Goal: Task Accomplishment & Management: Complete application form

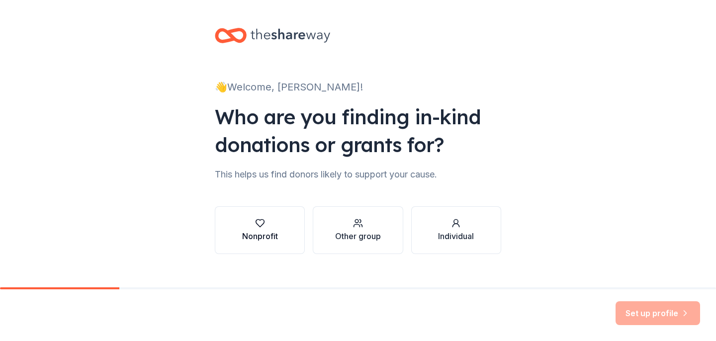
click at [267, 230] on div "Nonprofit" at bounding box center [260, 236] width 36 height 12
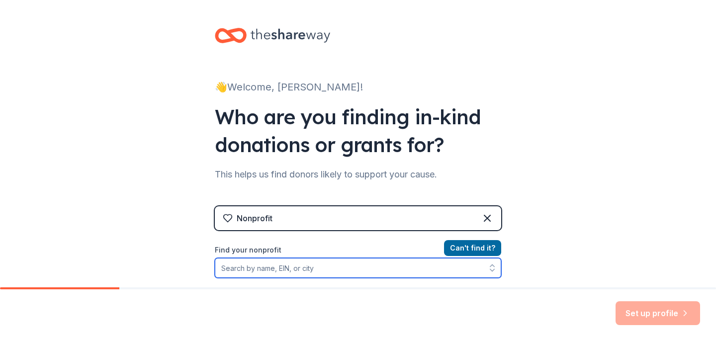
click at [306, 270] on input "Find your nonprofit" at bounding box center [358, 268] width 286 height 20
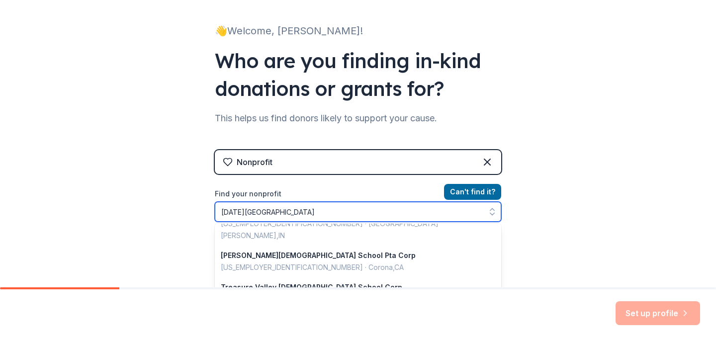
scroll to position [54, 0]
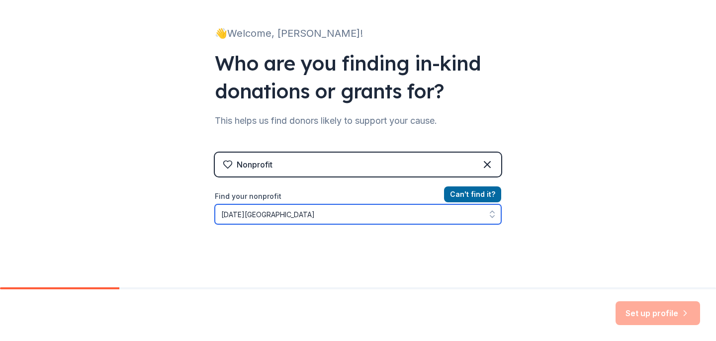
click at [496, 216] on icon "button" at bounding box center [492, 214] width 10 height 10
click at [337, 216] on input "[DATE][GEOGRAPHIC_DATA]" at bounding box center [358, 214] width 286 height 20
type input "[DATE][PERSON_NAME]"
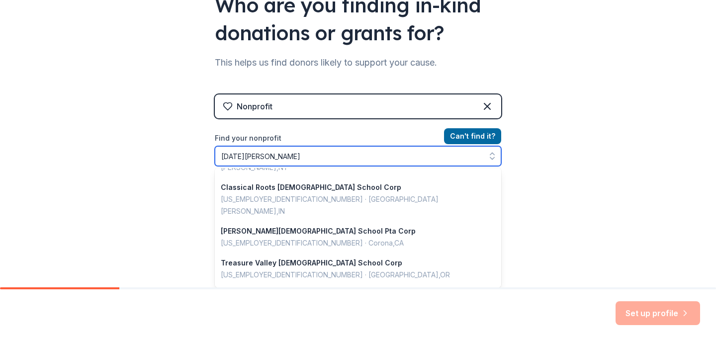
scroll to position [513, 0]
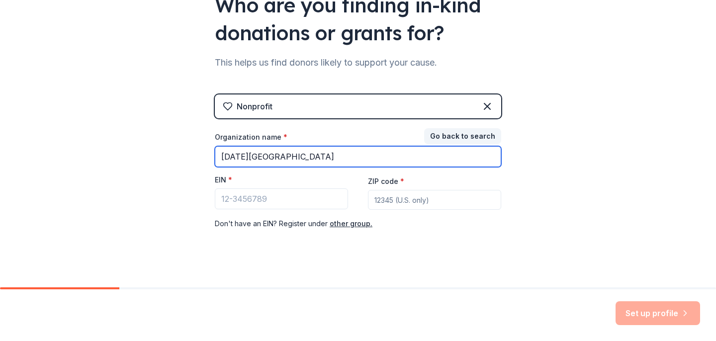
type input "[DATE][GEOGRAPHIC_DATA]"
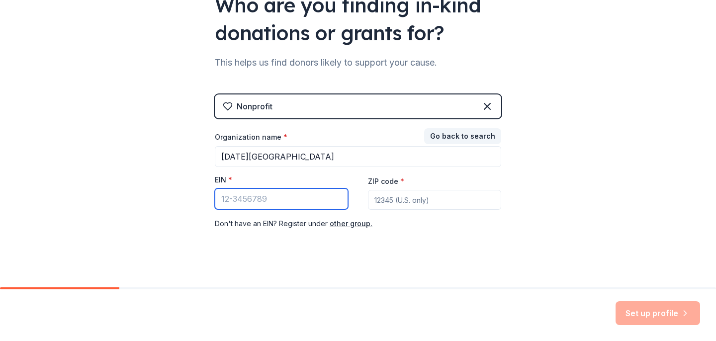
click at [271, 202] on input "EIN *" at bounding box center [281, 198] width 133 height 21
type input "[US_EMPLOYER_IDENTIFICATION_NUMBER]"
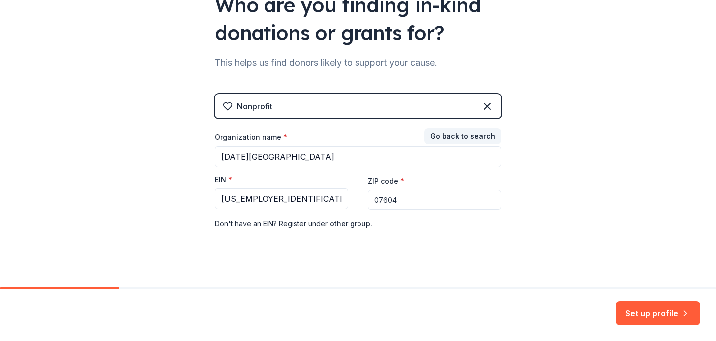
type input "07604"
click at [458, 255] on div "👋 Welcome, [PERSON_NAME]! Who are you finding in-kind donations or grants for? …" at bounding box center [358, 92] width 318 height 409
click at [667, 320] on button "Set up profile" at bounding box center [657, 313] width 84 height 24
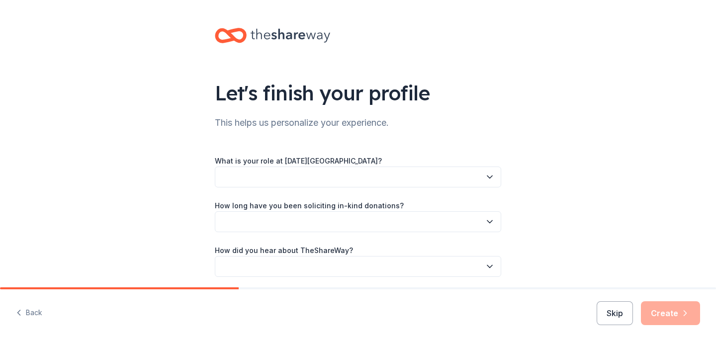
click at [288, 174] on button "button" at bounding box center [358, 177] width 286 height 21
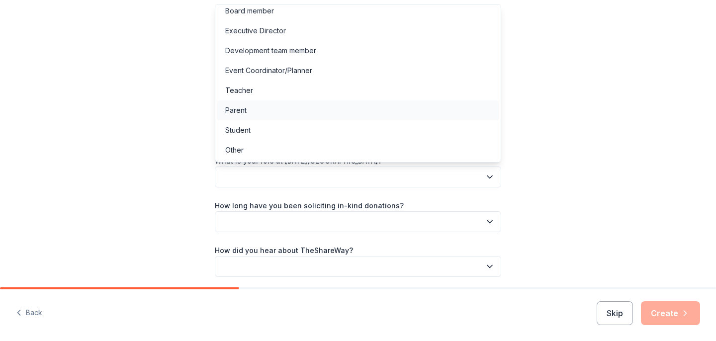
scroll to position [5, 0]
click at [244, 112] on div "Parent" at bounding box center [235, 110] width 21 height 12
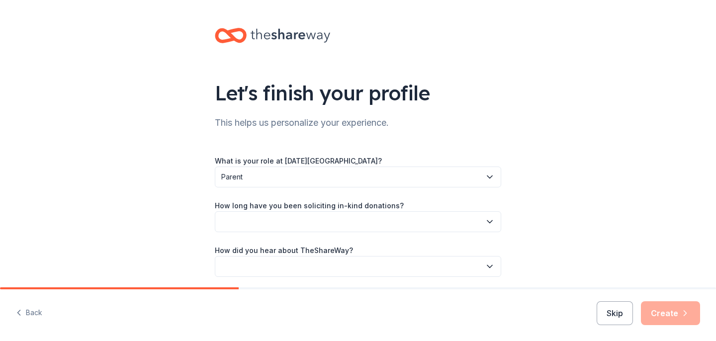
click at [256, 222] on button "button" at bounding box center [358, 221] width 286 height 21
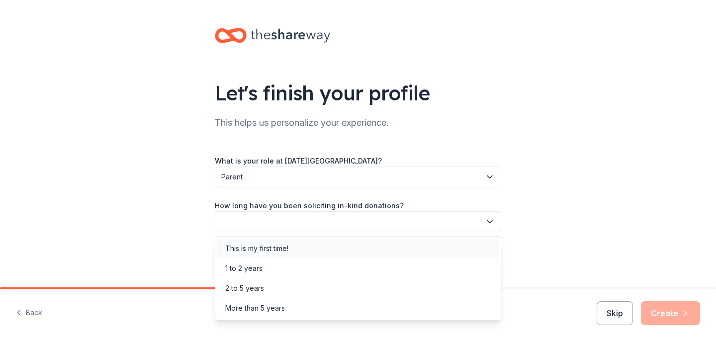
click at [255, 248] on div "This is my first time!" at bounding box center [256, 249] width 63 height 12
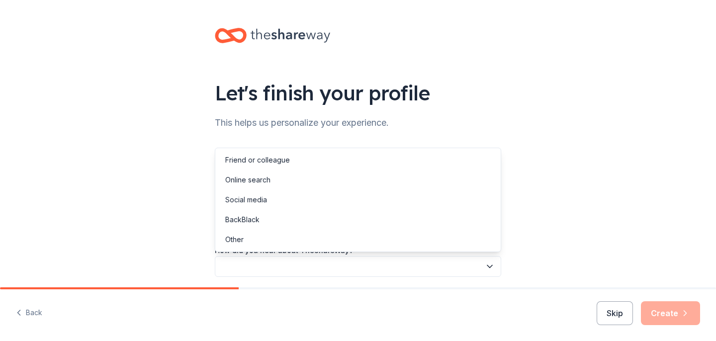
click at [255, 264] on button "button" at bounding box center [358, 266] width 286 height 21
click at [257, 159] on div "Friend or colleague" at bounding box center [257, 160] width 65 height 12
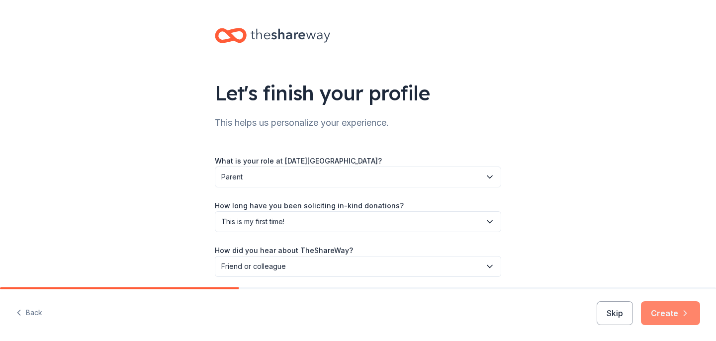
click at [673, 318] on button "Create" at bounding box center [670, 313] width 59 height 24
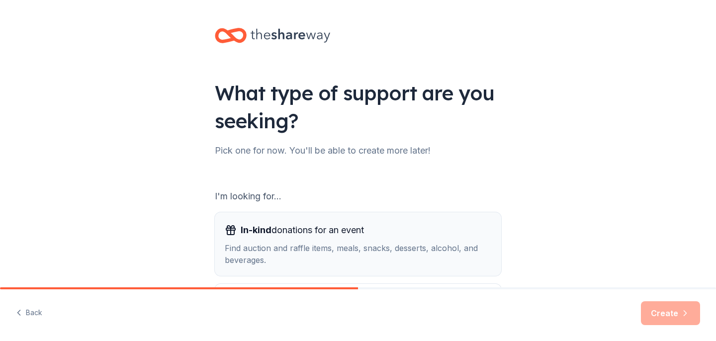
click at [282, 234] on span "In-kind donations for an event" at bounding box center [302, 230] width 123 height 16
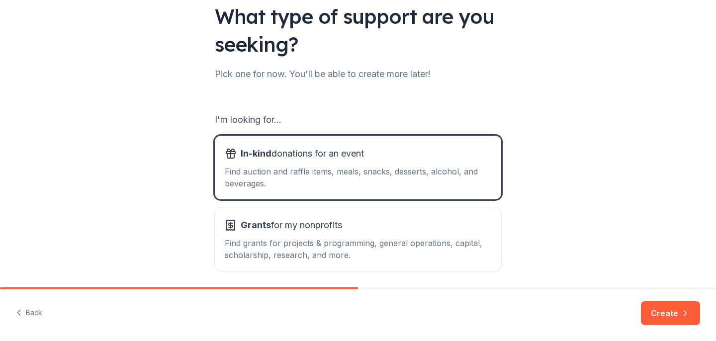
scroll to position [49, 0]
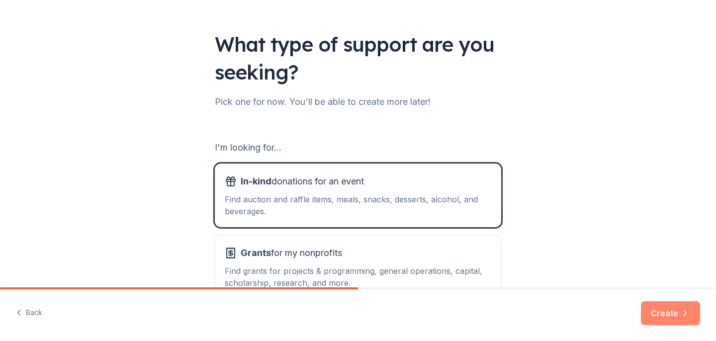
click at [668, 318] on button "Create" at bounding box center [670, 313] width 59 height 24
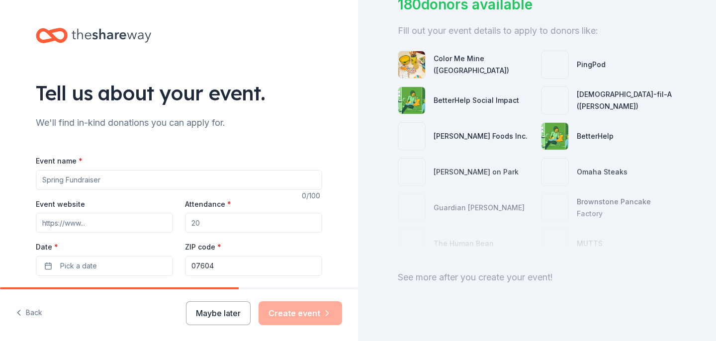
scroll to position [86, 0]
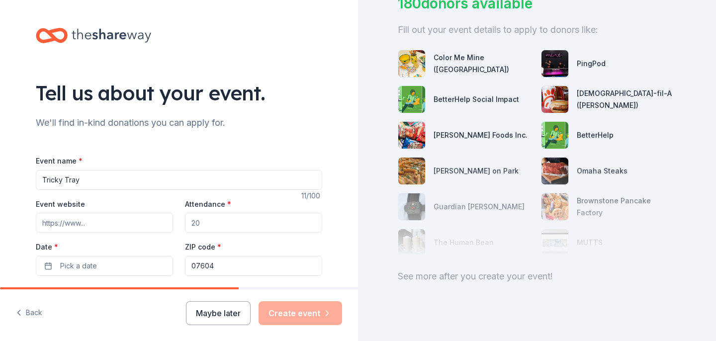
type input "Tricky Tray"
click at [94, 228] on input "Event website" at bounding box center [104, 223] width 137 height 20
type input "www.corpuschristischool.net"
click at [222, 227] on input "Attendance *" at bounding box center [253, 223] width 137 height 20
type input "200"
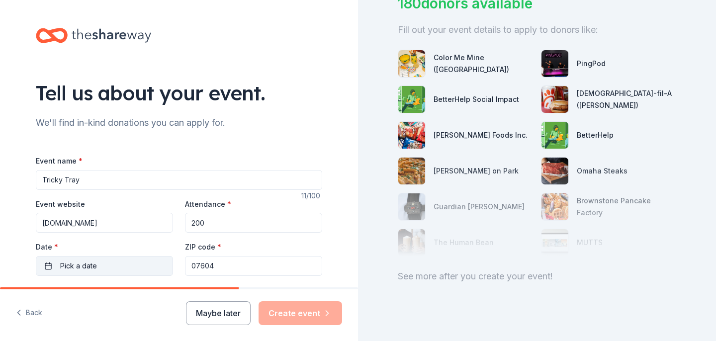
click at [103, 261] on button "Pick a date" at bounding box center [104, 266] width 137 height 20
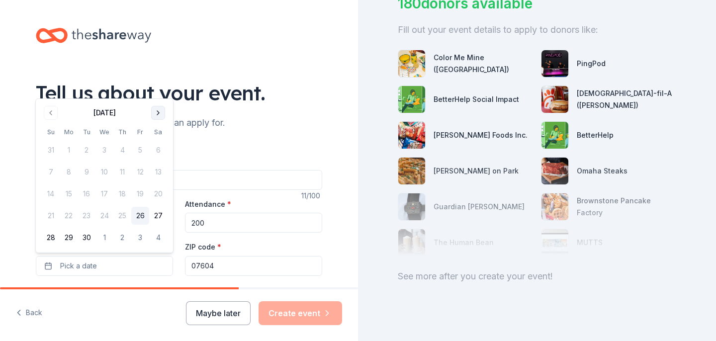
click at [157, 115] on button "Go to next month" at bounding box center [158, 113] width 14 height 14
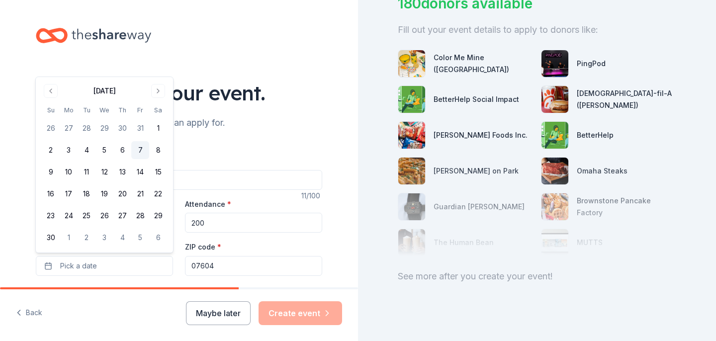
click at [140, 153] on button "7" at bounding box center [140, 150] width 18 height 18
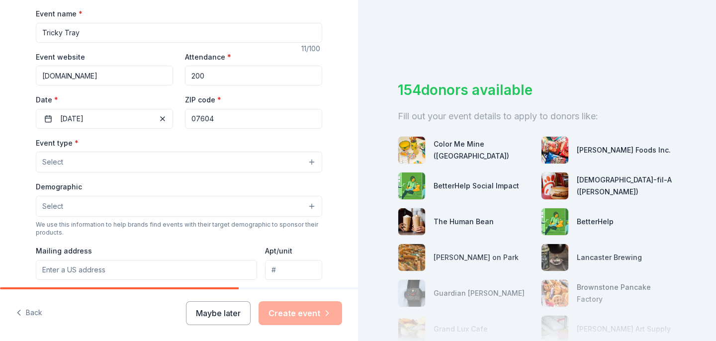
scroll to position [151, 0]
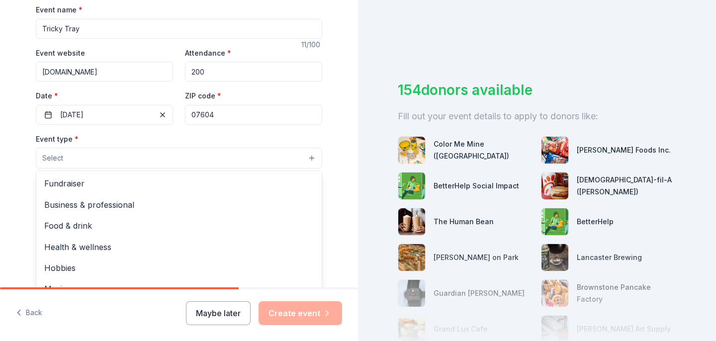
click at [87, 163] on button "Select" at bounding box center [179, 158] width 286 height 21
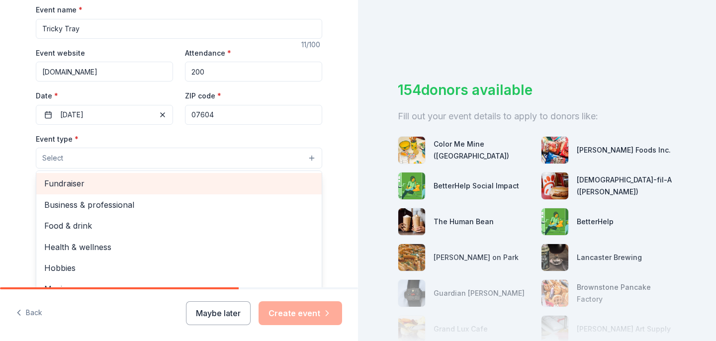
click at [74, 183] on span "Fundraiser" at bounding box center [178, 183] width 269 height 13
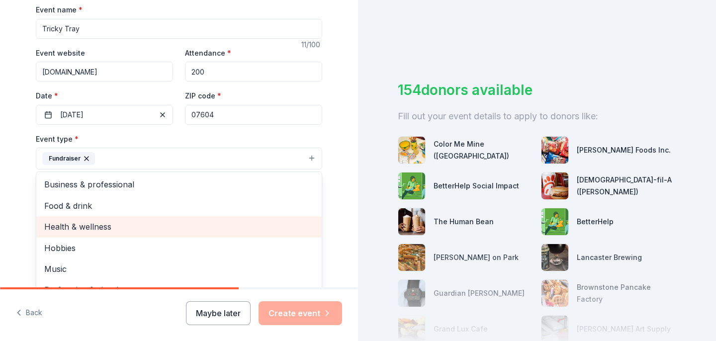
scroll to position [0, 0]
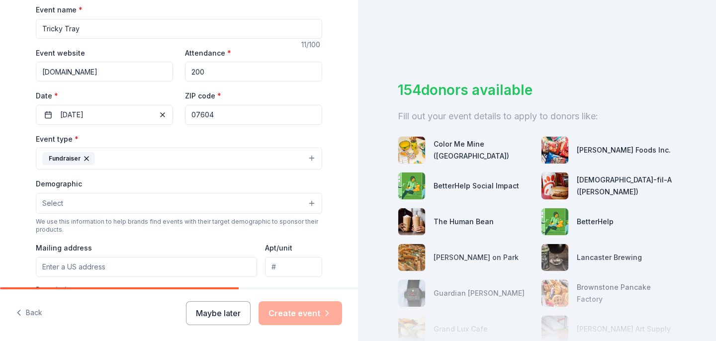
click at [107, 157] on button "Fundraiser" at bounding box center [179, 159] width 286 height 22
click at [68, 203] on button "Select" at bounding box center [179, 203] width 286 height 21
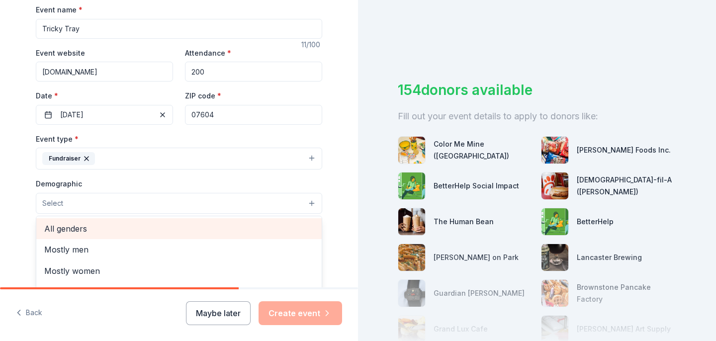
click at [77, 228] on span "All genders" at bounding box center [178, 228] width 269 height 13
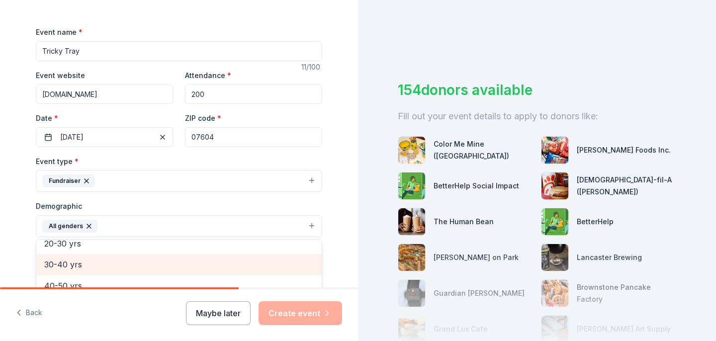
scroll to position [111, 0]
click at [79, 261] on span "30-40 yrs" at bounding box center [178, 266] width 269 height 13
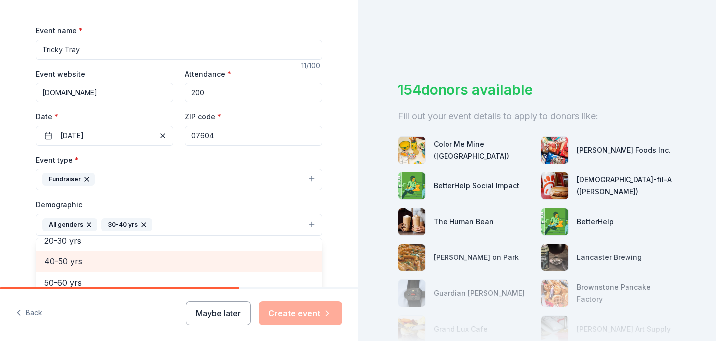
click at [79, 261] on span "40-50 yrs" at bounding box center [178, 261] width 269 height 13
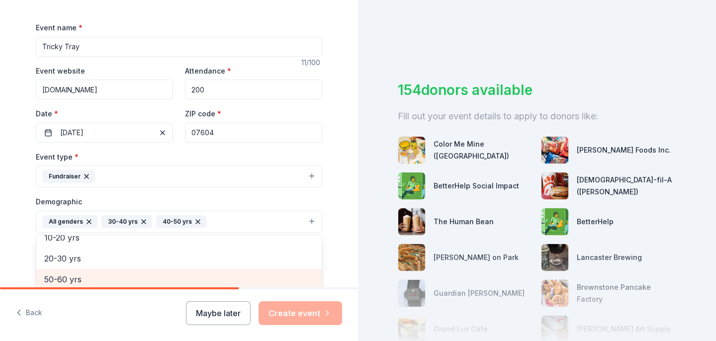
click at [77, 277] on span "50-60 yrs" at bounding box center [178, 279] width 269 height 13
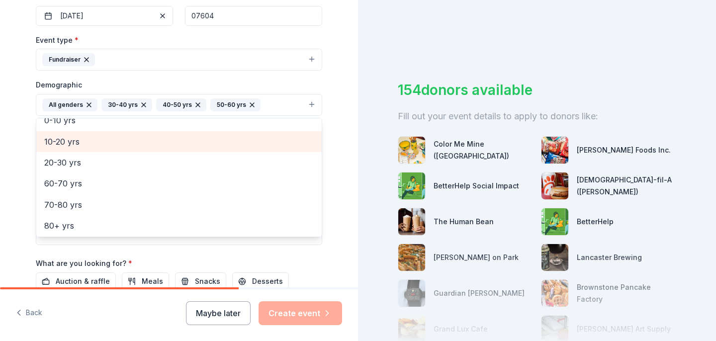
scroll to position [252, 0]
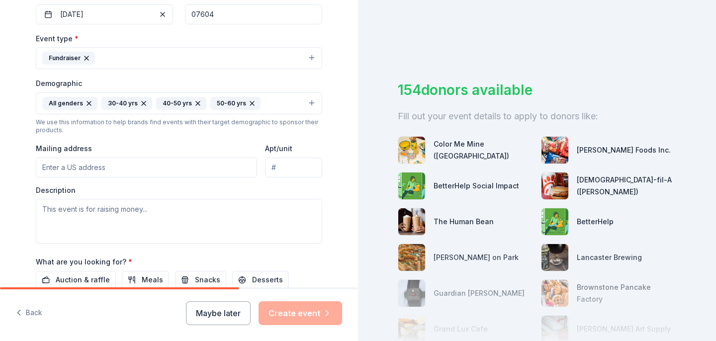
click at [278, 102] on button "All genders 30-40 yrs 40-50 yrs 50-60 yrs" at bounding box center [179, 103] width 286 height 22
type input "215 Kipp Avenue, Hasbrouck Heights, NJ, 07604"
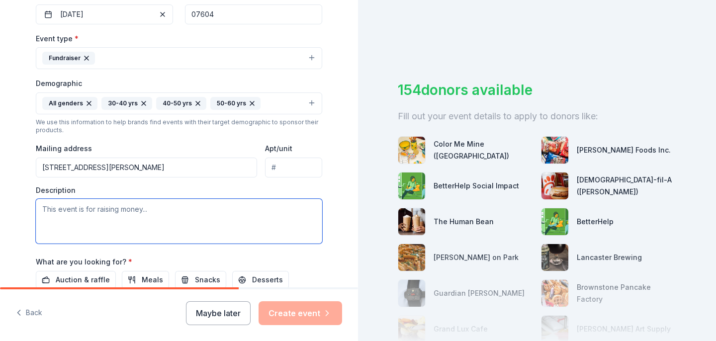
click at [79, 220] on textarea at bounding box center [179, 221] width 286 height 45
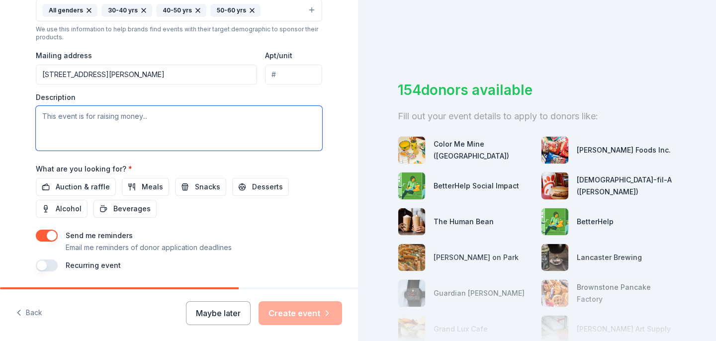
scroll to position [342, 0]
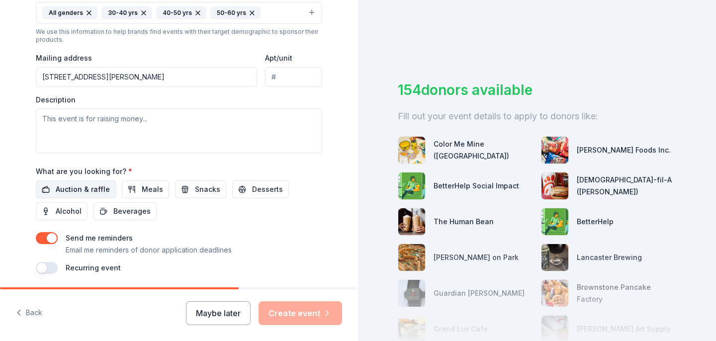
click at [86, 189] on span "Auction & raffle" at bounding box center [83, 189] width 54 height 12
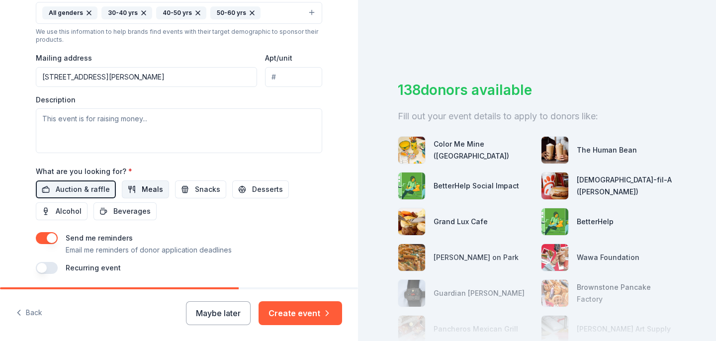
click at [156, 188] on span "Meals" at bounding box center [152, 189] width 21 height 12
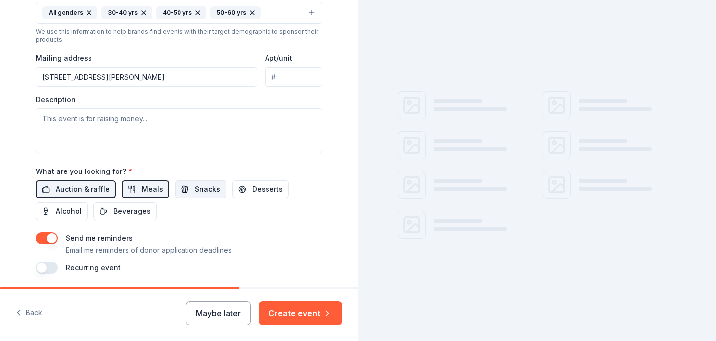
click at [213, 186] on span "Snacks" at bounding box center [207, 189] width 25 height 12
click at [203, 189] on span "Snacks" at bounding box center [207, 189] width 25 height 12
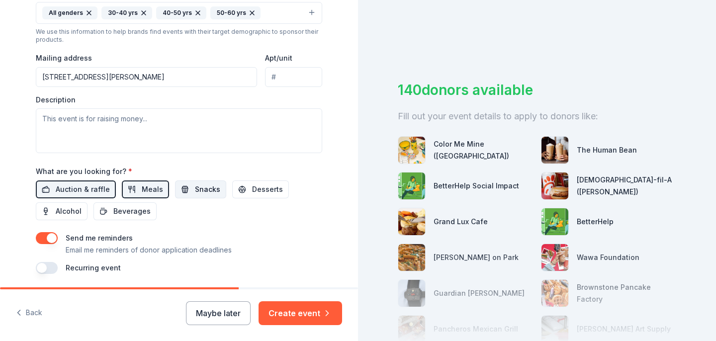
click at [195, 188] on span "Snacks" at bounding box center [207, 189] width 25 height 12
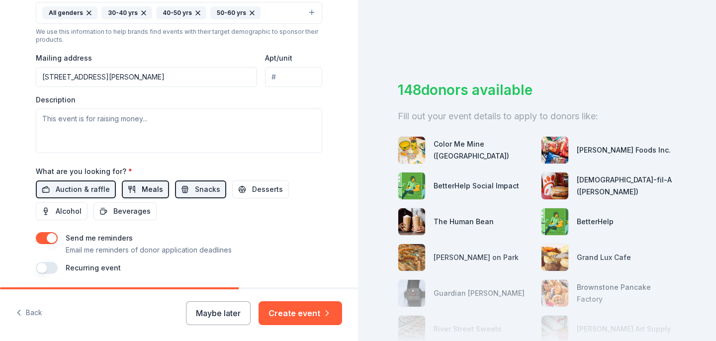
click at [148, 187] on span "Meals" at bounding box center [152, 189] width 21 height 12
click at [211, 189] on span "Snacks" at bounding box center [207, 189] width 25 height 12
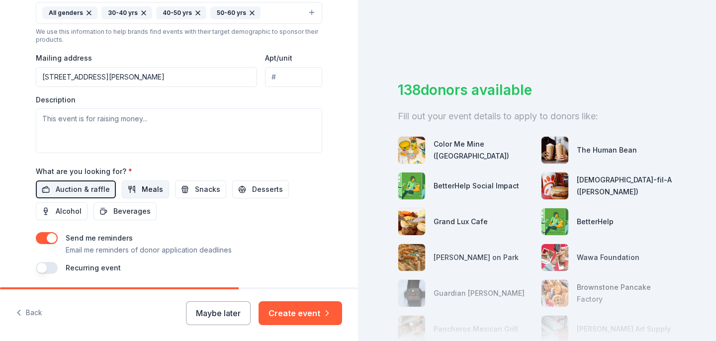
click at [154, 188] on span "Meals" at bounding box center [152, 189] width 21 height 12
click at [197, 184] on span "Snacks" at bounding box center [207, 189] width 25 height 12
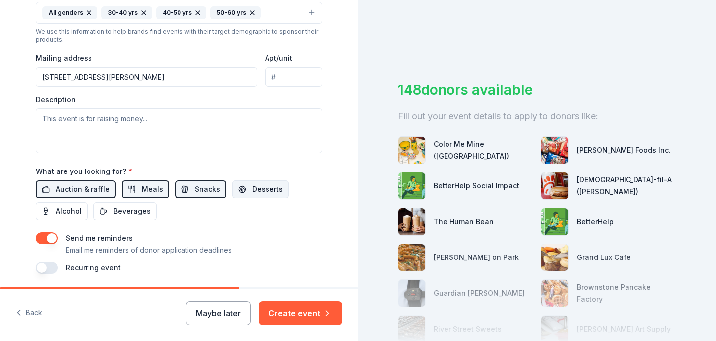
click at [256, 190] on span "Desserts" at bounding box center [267, 189] width 31 height 12
click at [74, 209] on span "Alcohol" at bounding box center [69, 211] width 26 height 12
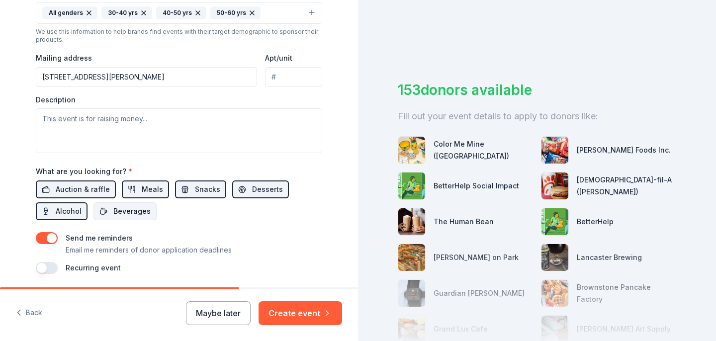
click at [129, 210] on span "Beverages" at bounding box center [131, 211] width 37 height 12
click at [133, 208] on span "Beverages" at bounding box center [131, 211] width 37 height 12
click at [127, 209] on span "Beverages" at bounding box center [131, 211] width 37 height 12
click at [127, 210] on span "Beverages" at bounding box center [131, 211] width 37 height 12
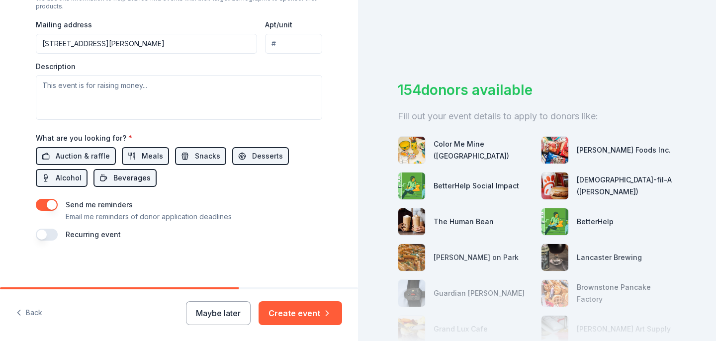
scroll to position [374, 0]
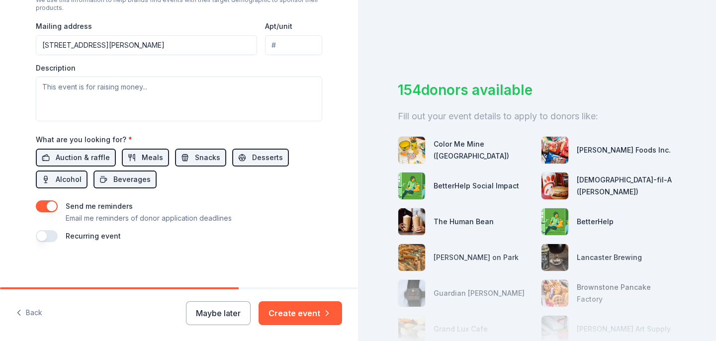
click at [52, 233] on button "button" at bounding box center [47, 236] width 22 height 12
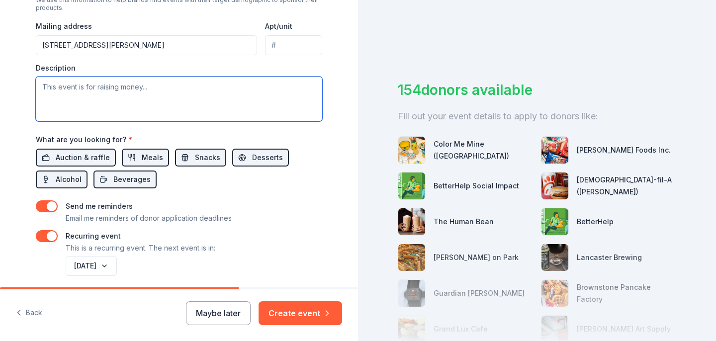
click at [151, 99] on textarea at bounding box center [179, 99] width 286 height 45
type textarea "g"
click at [43, 86] on textarea "This event is raising money for the" at bounding box center [179, 99] width 286 height 45
click at [85, 85] on textarea "We are a nonprofit This event is raising money for the" at bounding box center [179, 99] width 286 height 45
click at [110, 86] on textarea "We are a non-profit This event is raising money for the" at bounding box center [179, 99] width 286 height 45
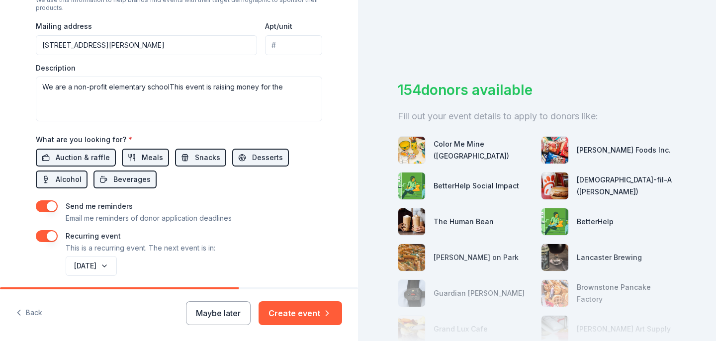
drag, startPoint x: 169, startPoint y: 85, endPoint x: 37, endPoint y: 81, distance: 131.8
click at [170, 85] on textarea "We are a non-profit elementary schoolThis event is raising money for the" at bounding box center [179, 99] width 286 height 45
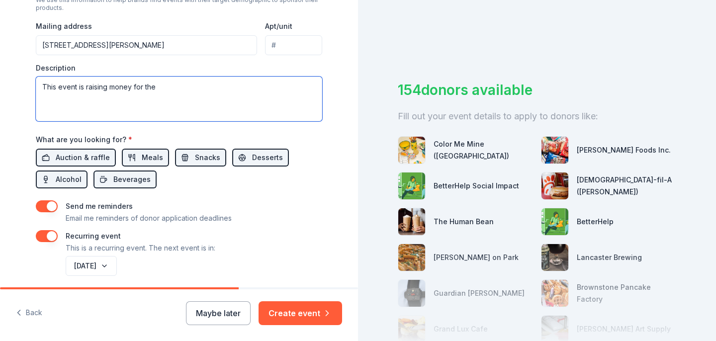
click at [168, 88] on textarea "This event is raising money for the" at bounding box center [179, 99] width 286 height 45
click at [196, 86] on textarea "This event is raising money for the educational programing of our students" at bounding box center [179, 99] width 286 height 45
click at [288, 87] on textarea "This event is raising money for the educational programing of our students" at bounding box center [179, 99] width 286 height 45
click at [84, 84] on textarea "This event is raising money for the education of our students. It is our larges…" at bounding box center [179, 99] width 286 height 45
click at [115, 87] on textarea "This event will raising money for the education of our students. It is our larg…" at bounding box center [179, 99] width 286 height 45
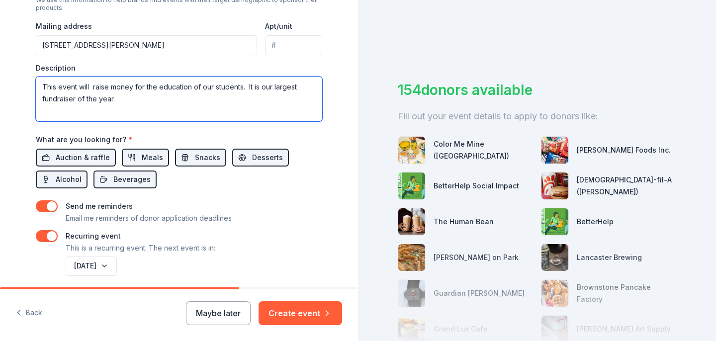
click at [201, 109] on textarea "This event will raise money for the education of our students. It is our larges…" at bounding box center [179, 99] width 286 height 45
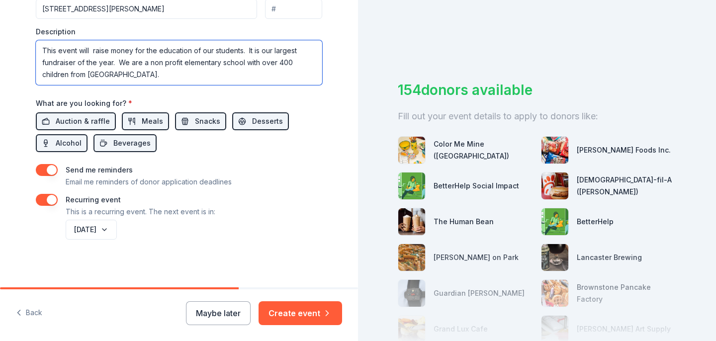
scroll to position [410, 0]
type textarea "This event will raise money for the education of our students. It is our larges…"
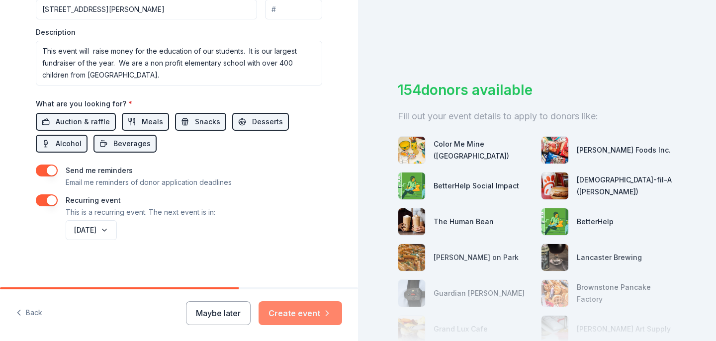
click at [294, 316] on button "Create event" at bounding box center [300, 313] width 84 height 24
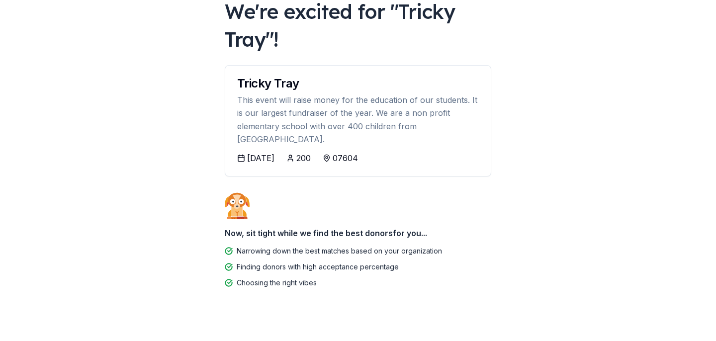
scroll to position [65, 0]
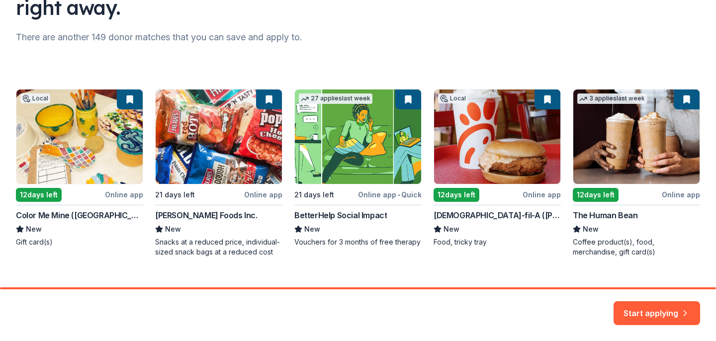
scroll to position [114, 0]
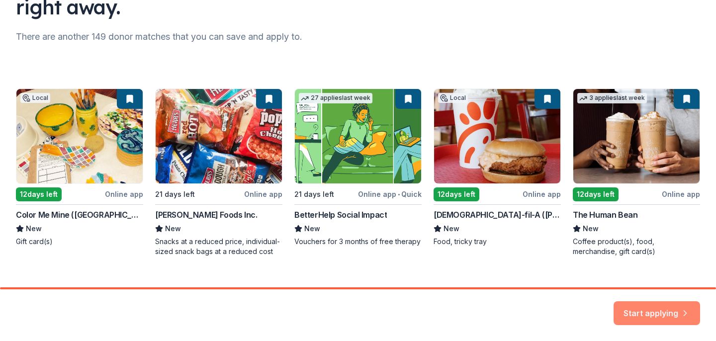
click at [647, 311] on button "Start applying" at bounding box center [656, 307] width 86 height 24
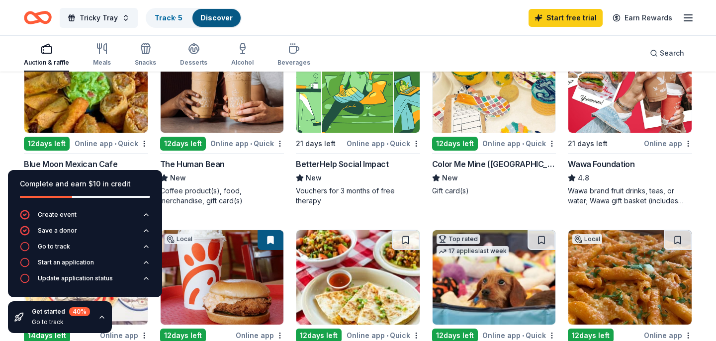
scroll to position [146, 0]
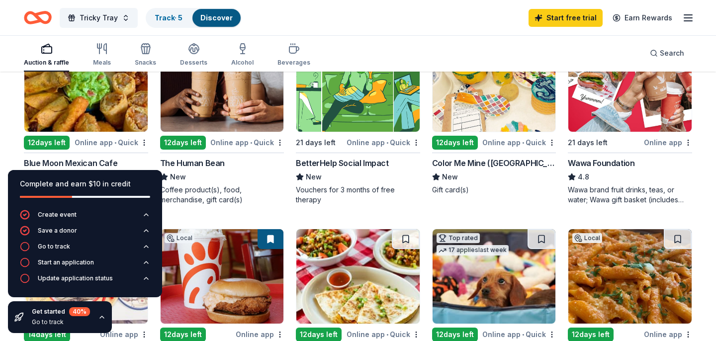
click at [494, 129] on img at bounding box center [493, 84] width 123 height 94
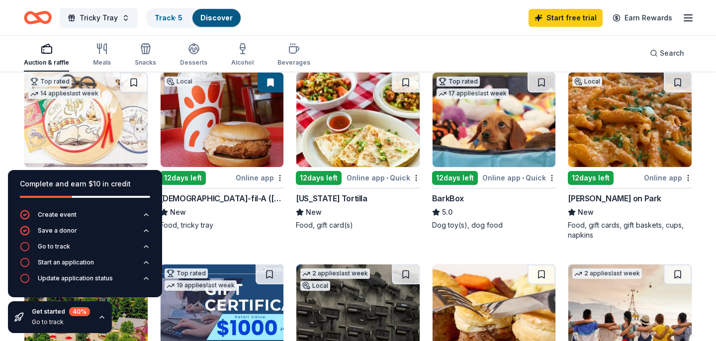
scroll to position [299, 0]
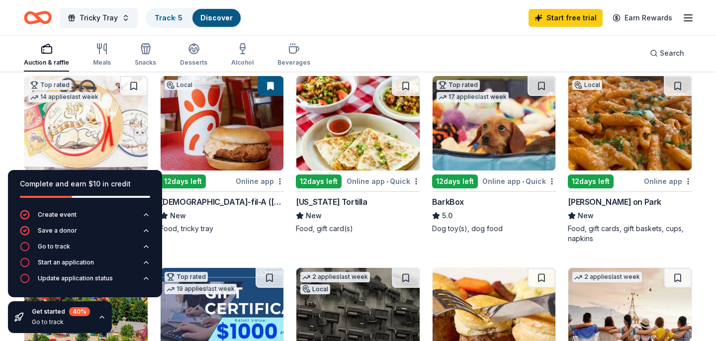
click at [509, 182] on div "Online app • Quick" at bounding box center [519, 181] width 74 height 12
click at [45, 51] on icon "button" at bounding box center [47, 49] width 12 height 12
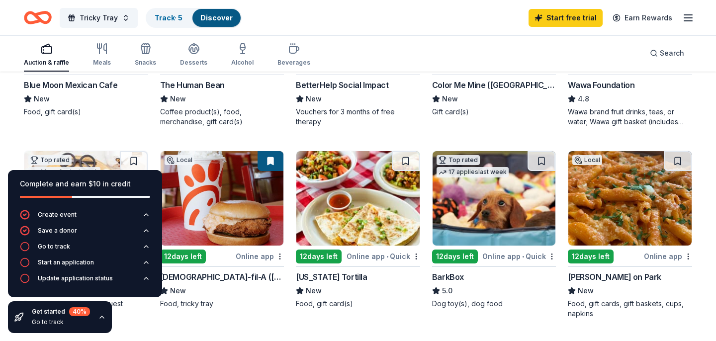
scroll to position [226, 0]
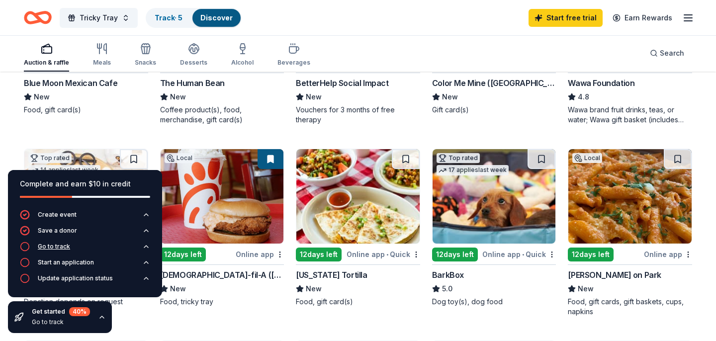
click at [58, 249] on div "Go to track" at bounding box center [54, 247] width 32 height 8
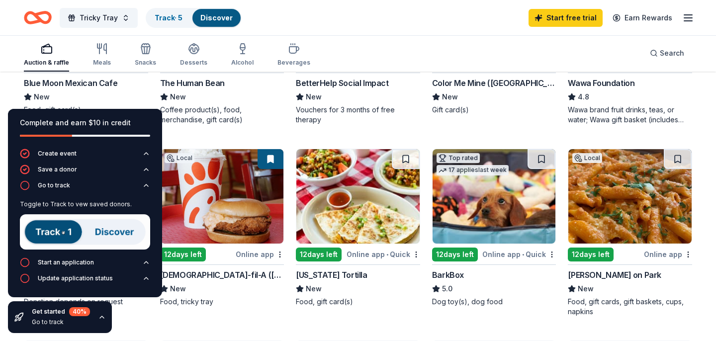
click at [54, 235] on img at bounding box center [85, 231] width 130 height 35
click at [122, 229] on img at bounding box center [85, 231] width 130 height 35
click at [60, 225] on img at bounding box center [85, 231] width 130 height 35
click at [101, 315] on icon "button" at bounding box center [102, 317] width 8 height 8
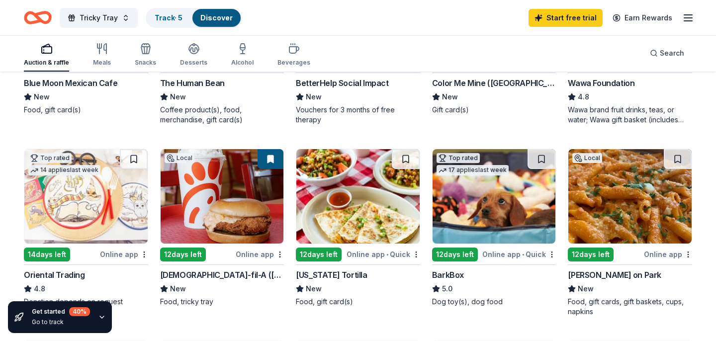
click at [99, 322] on div "Get started 40 % Go to track" at bounding box center [60, 317] width 104 height 32
click at [102, 316] on icon "button" at bounding box center [102, 317] width 4 height 2
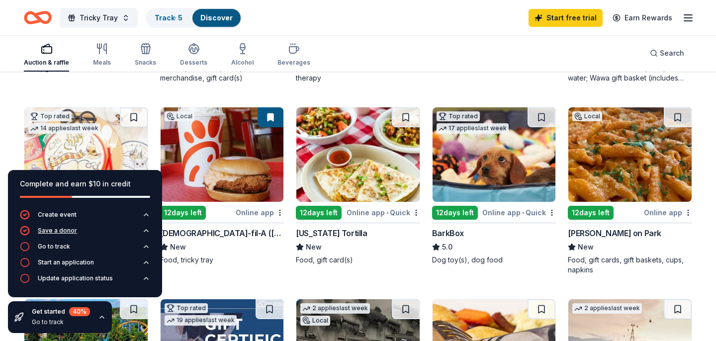
scroll to position [246, 0]
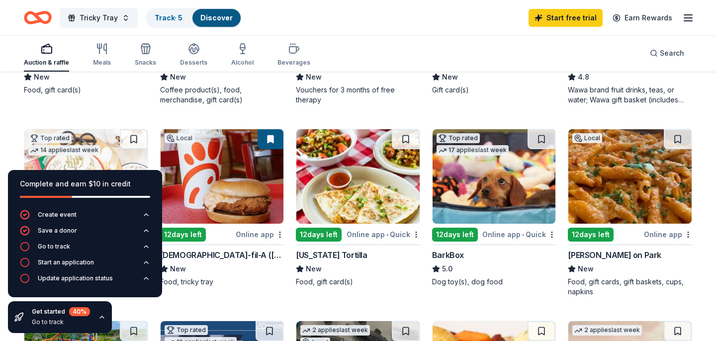
click at [100, 318] on icon "button" at bounding box center [102, 317] width 8 height 8
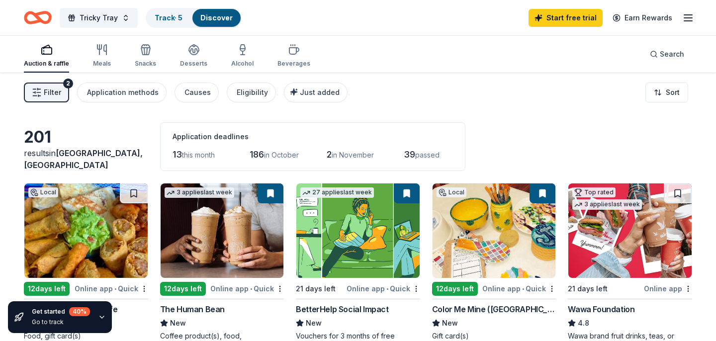
scroll to position [0, 0]
click at [292, 56] on div "Beverages" at bounding box center [293, 56] width 33 height 24
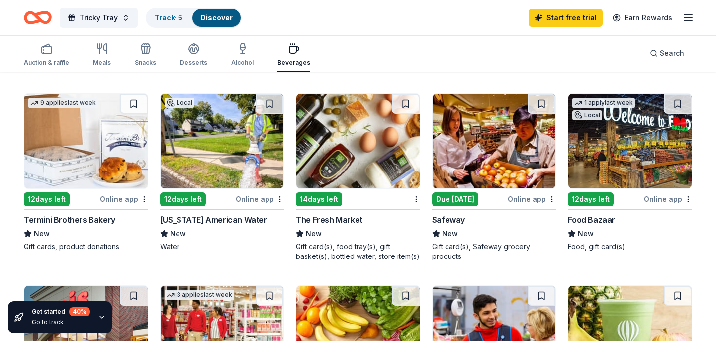
scroll to position [279, 0]
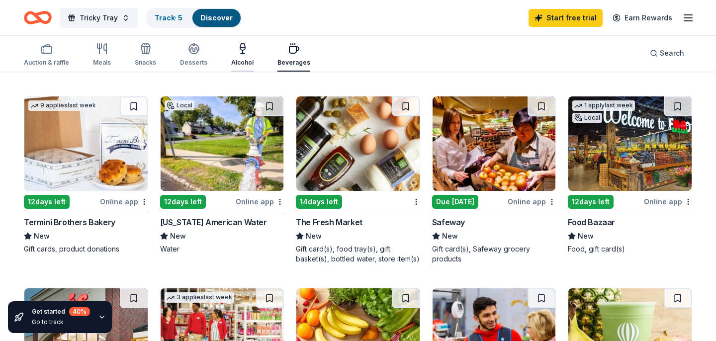
click at [237, 56] on div "Alcohol" at bounding box center [242, 55] width 22 height 24
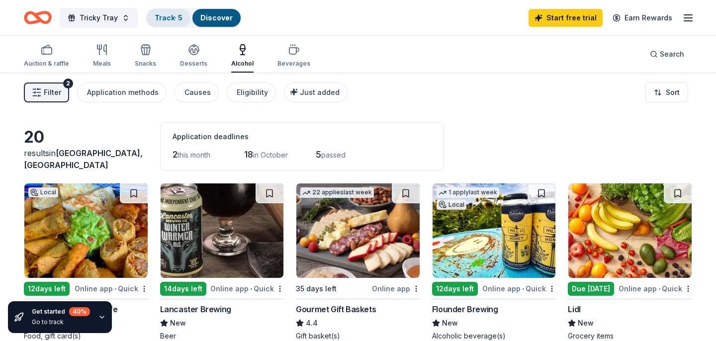
click at [171, 20] on link "Track · 5" at bounding box center [169, 17] width 28 height 8
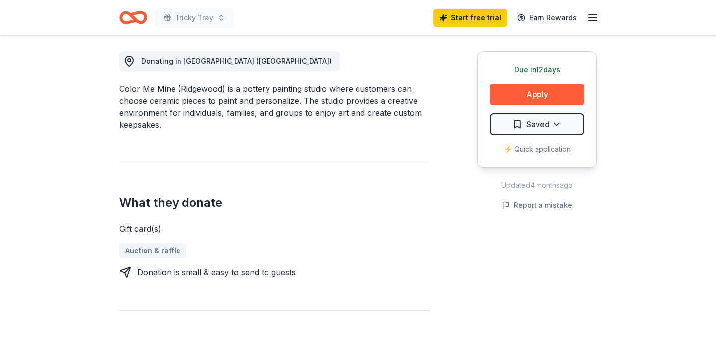
scroll to position [276, 0]
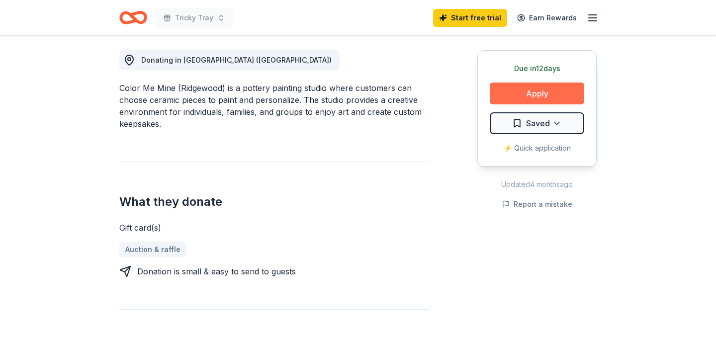
click at [534, 91] on button "Apply" at bounding box center [537, 94] width 94 height 22
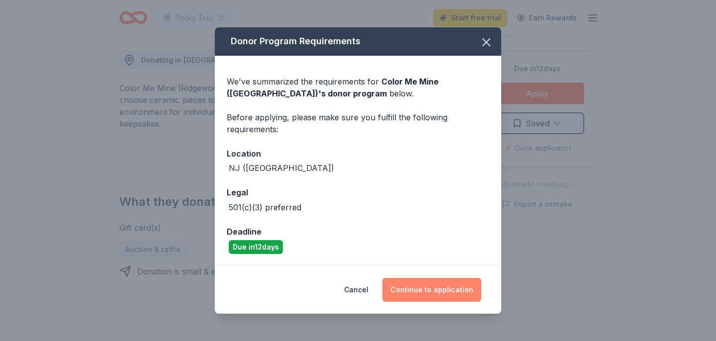
click at [423, 294] on button "Continue to application" at bounding box center [431, 290] width 99 height 24
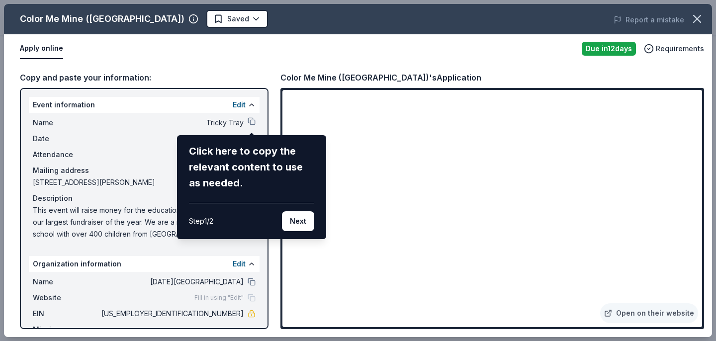
click at [634, 129] on div "Color Me Mine (Ridgewood) Saved Report a mistake Apply online Due in 12 days Re…" at bounding box center [358, 170] width 708 height 333
click at [645, 127] on div "Color Me Mine (Ridgewood) Saved Report a mistake Apply online Due in 12 days Re…" at bounding box center [358, 170] width 708 height 333
click at [637, 125] on div "Color Me Mine (Ridgewood) Saved Report a mistake Apply online Due in 12 days Re…" at bounding box center [358, 170] width 708 height 333
click at [640, 121] on div "Color Me Mine (Ridgewood) Saved Report a mistake Apply online Due in 12 days Re…" at bounding box center [358, 170] width 708 height 333
click at [296, 222] on button "Next" at bounding box center [298, 221] width 32 height 20
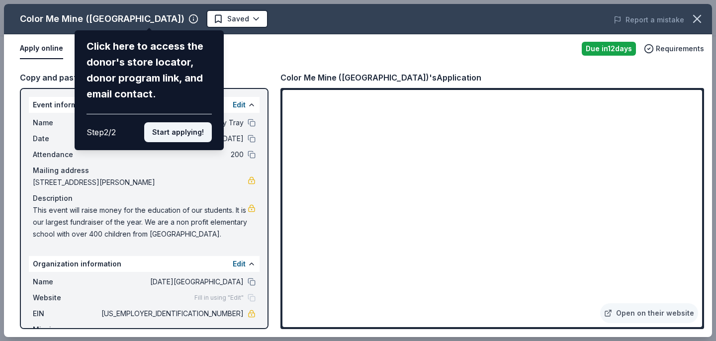
click at [178, 122] on button "Start applying!" at bounding box center [178, 132] width 68 height 20
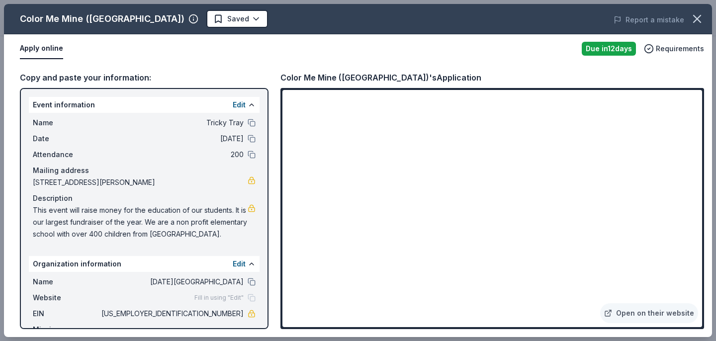
click at [638, 125] on div "Color Me Mine (Ridgewood) Saved Report a mistake Apply online Due in 12 days Re…" at bounding box center [358, 170] width 708 height 333
click at [390, 175] on div "Color Me Mine (Ridgewood) Saved Report a mistake Apply online Due in 12 days Re…" at bounding box center [358, 170] width 708 height 333
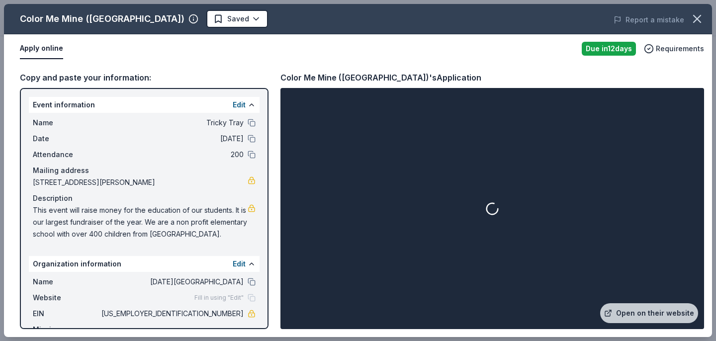
click at [387, 184] on div at bounding box center [491, 208] width 419 height 237
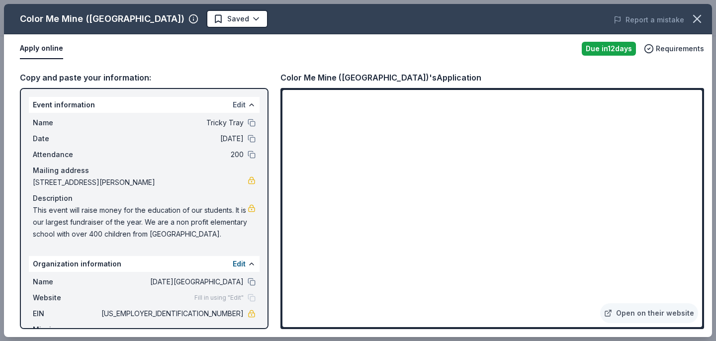
scroll to position [0, 0]
click at [647, 49] on circle "button" at bounding box center [649, 49] width 8 height 8
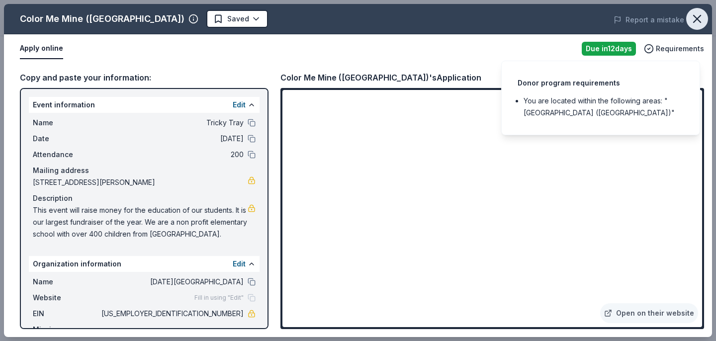
click at [702, 14] on icon "button" at bounding box center [697, 19] width 14 height 14
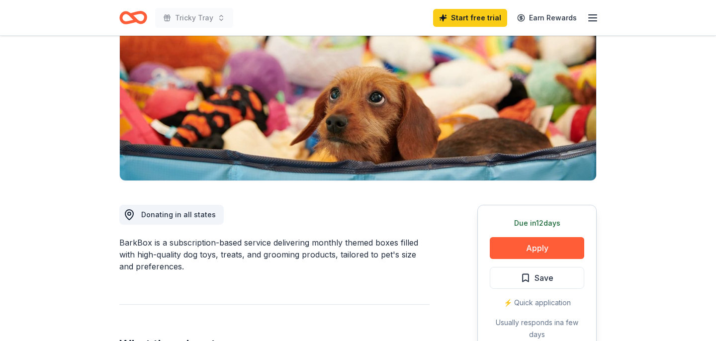
scroll to position [119, 0]
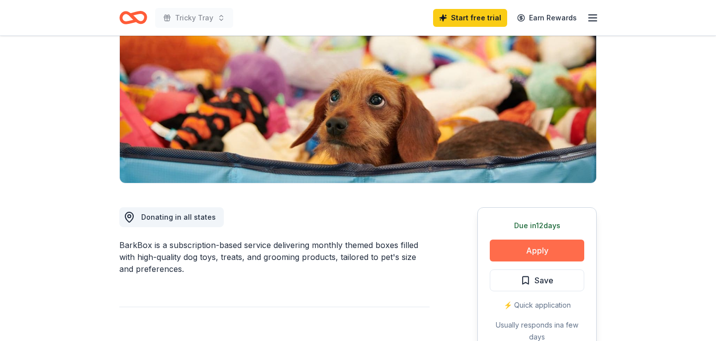
click at [535, 252] on button "Apply" at bounding box center [537, 251] width 94 height 22
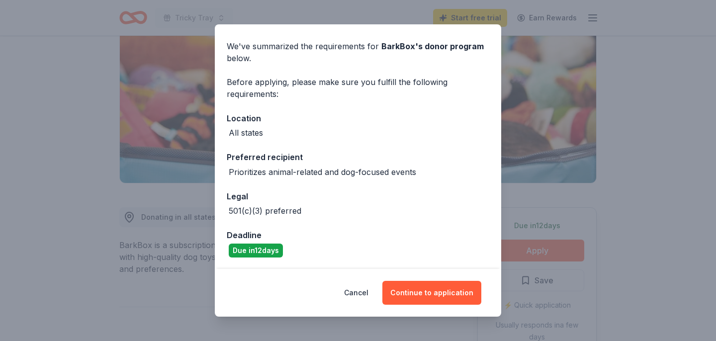
scroll to position [32, 0]
click at [420, 295] on button "Continue to application" at bounding box center [431, 293] width 99 height 24
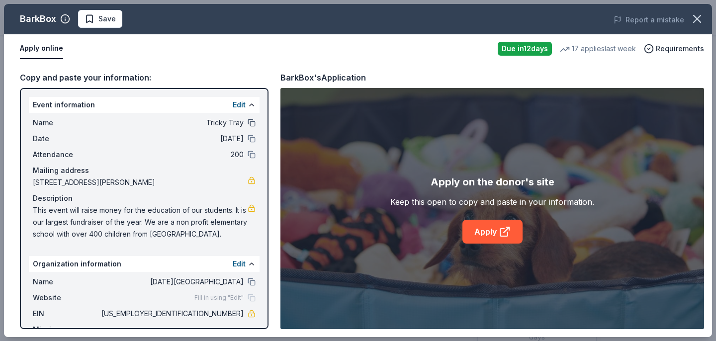
click at [252, 123] on button at bounding box center [252, 123] width 8 height 8
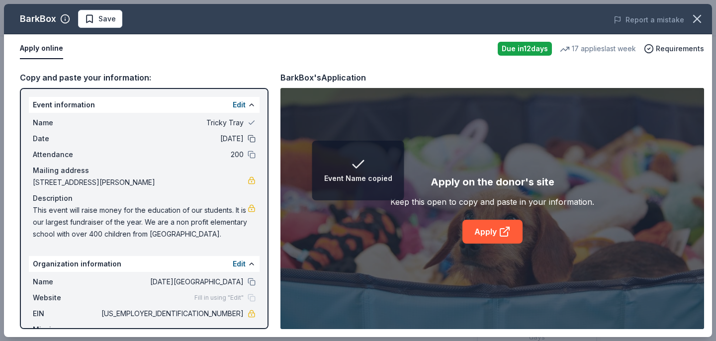
click at [252, 138] on button at bounding box center [252, 139] width 8 height 8
click at [251, 154] on button at bounding box center [252, 155] width 8 height 8
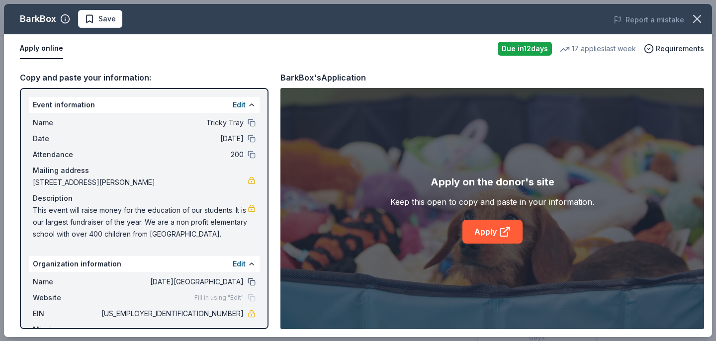
click at [253, 282] on button at bounding box center [252, 282] width 8 height 8
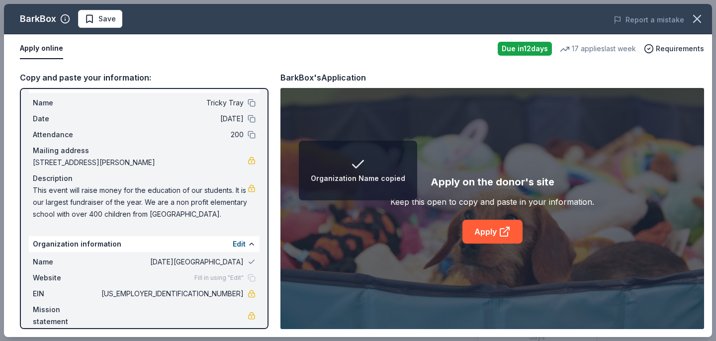
scroll to position [19, 0]
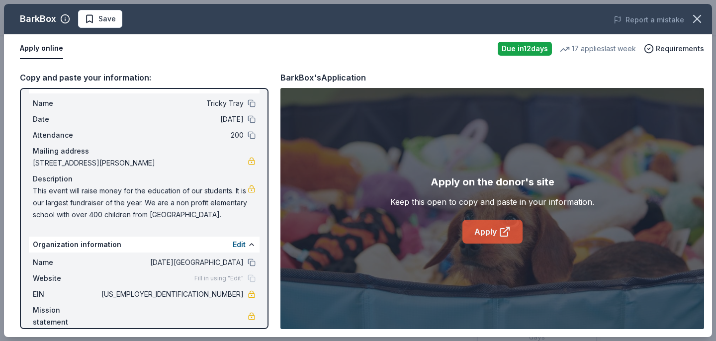
click at [488, 237] on link "Apply" at bounding box center [492, 232] width 60 height 24
